Goal: Navigation & Orientation: Find specific page/section

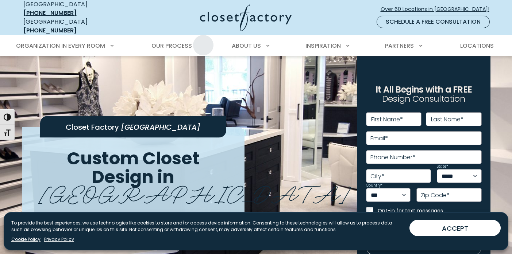
click at [203, 40] on ul "Organization in Every Room Custom Closets Walk-In Closets Reach-In Closets Home…" at bounding box center [256, 46] width 490 height 20
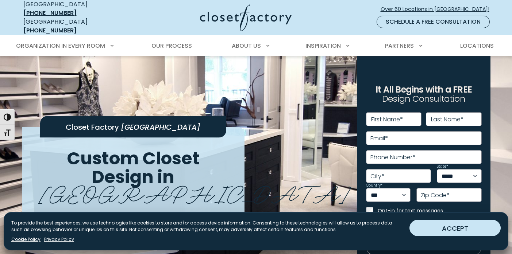
click at [462, 229] on button "ACCEPT" at bounding box center [454, 228] width 91 height 16
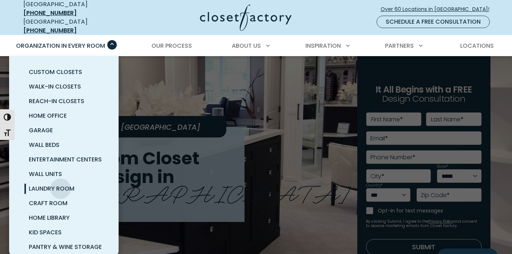
click at [61, 185] on span "Laundry Room" at bounding box center [52, 189] width 46 height 8
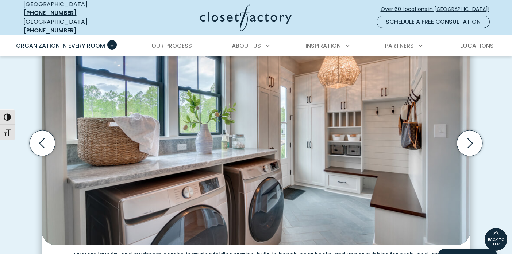
scroll to position [219, 0]
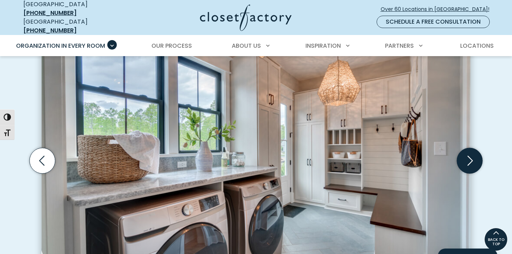
click at [474, 158] on icon "Next slide" at bounding box center [470, 161] width 26 height 26
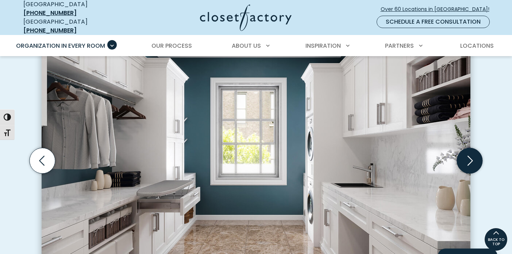
click at [474, 158] on icon "Next slide" at bounding box center [470, 161] width 26 height 26
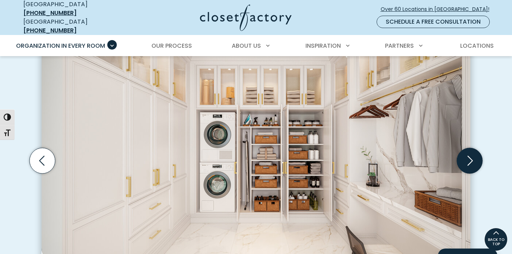
click at [474, 158] on icon "Next slide" at bounding box center [470, 161] width 26 height 26
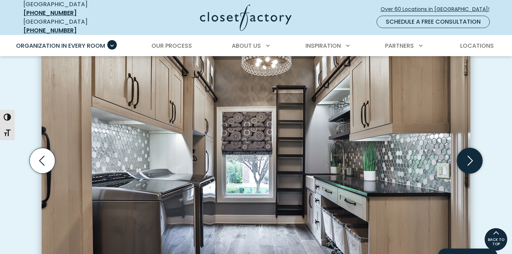
click at [474, 158] on icon "Next slide" at bounding box center [470, 161] width 26 height 26
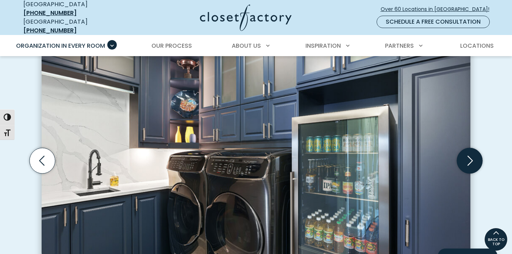
click at [474, 158] on icon "Next slide" at bounding box center [470, 161] width 26 height 26
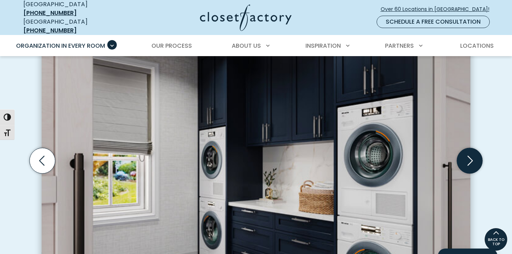
click at [474, 158] on icon "Next slide" at bounding box center [470, 161] width 26 height 26
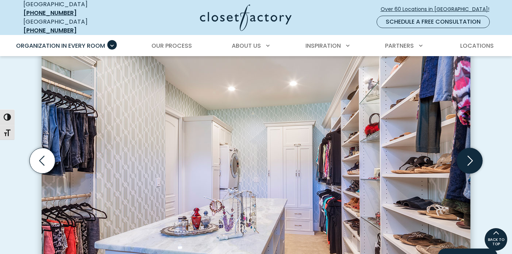
click at [474, 158] on icon "Next slide" at bounding box center [470, 161] width 26 height 26
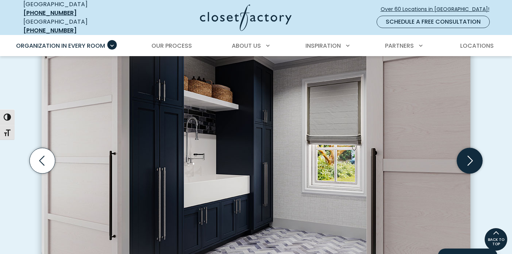
click at [474, 158] on icon "Next slide" at bounding box center [470, 161] width 26 height 26
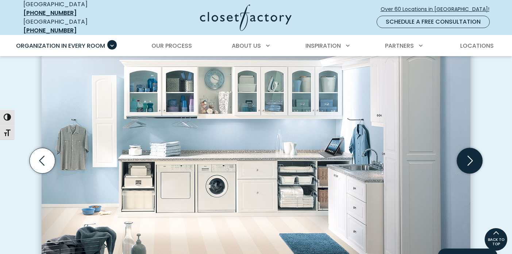
click at [474, 158] on icon "Next slide" at bounding box center [470, 161] width 26 height 26
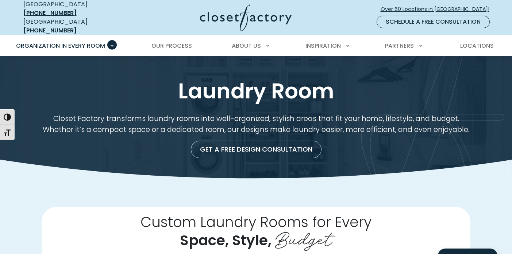
scroll to position [0, 0]
